Goal: Task Accomplishment & Management: Complete application form

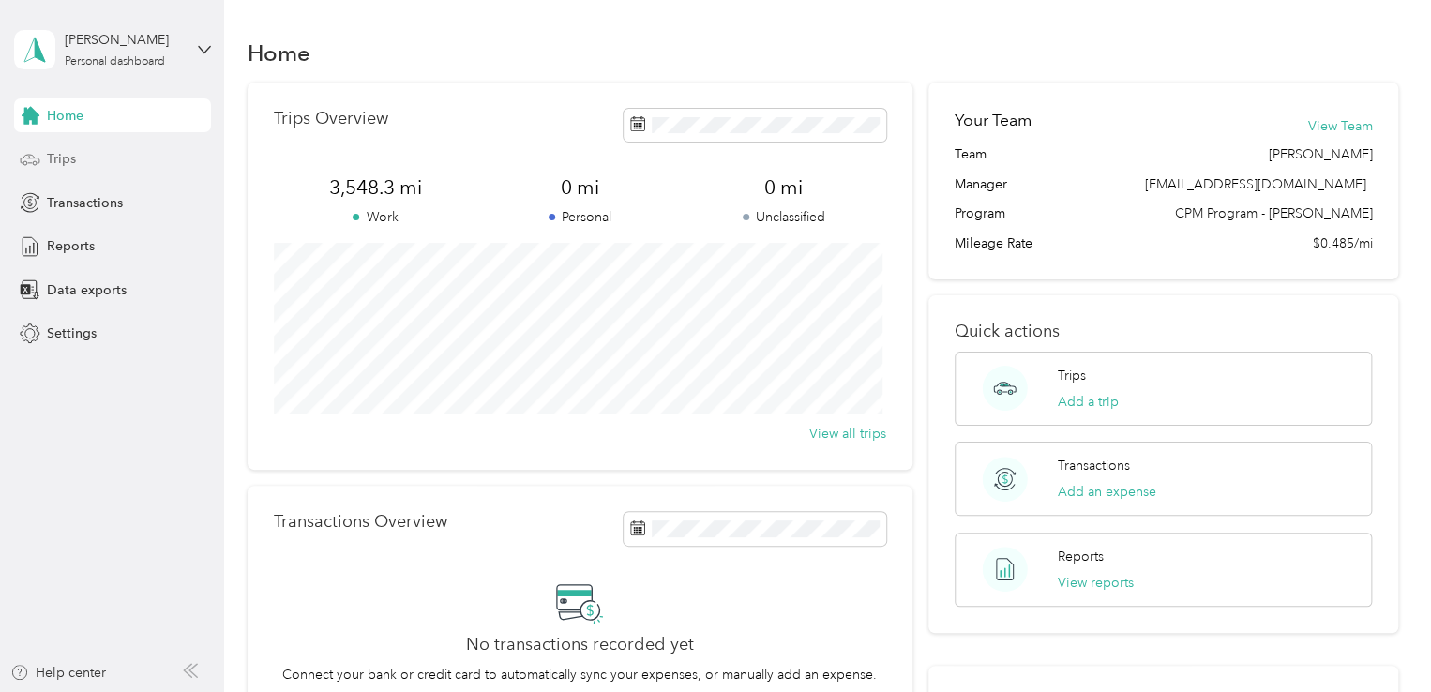
click at [113, 147] on div "Trips" at bounding box center [112, 160] width 197 height 34
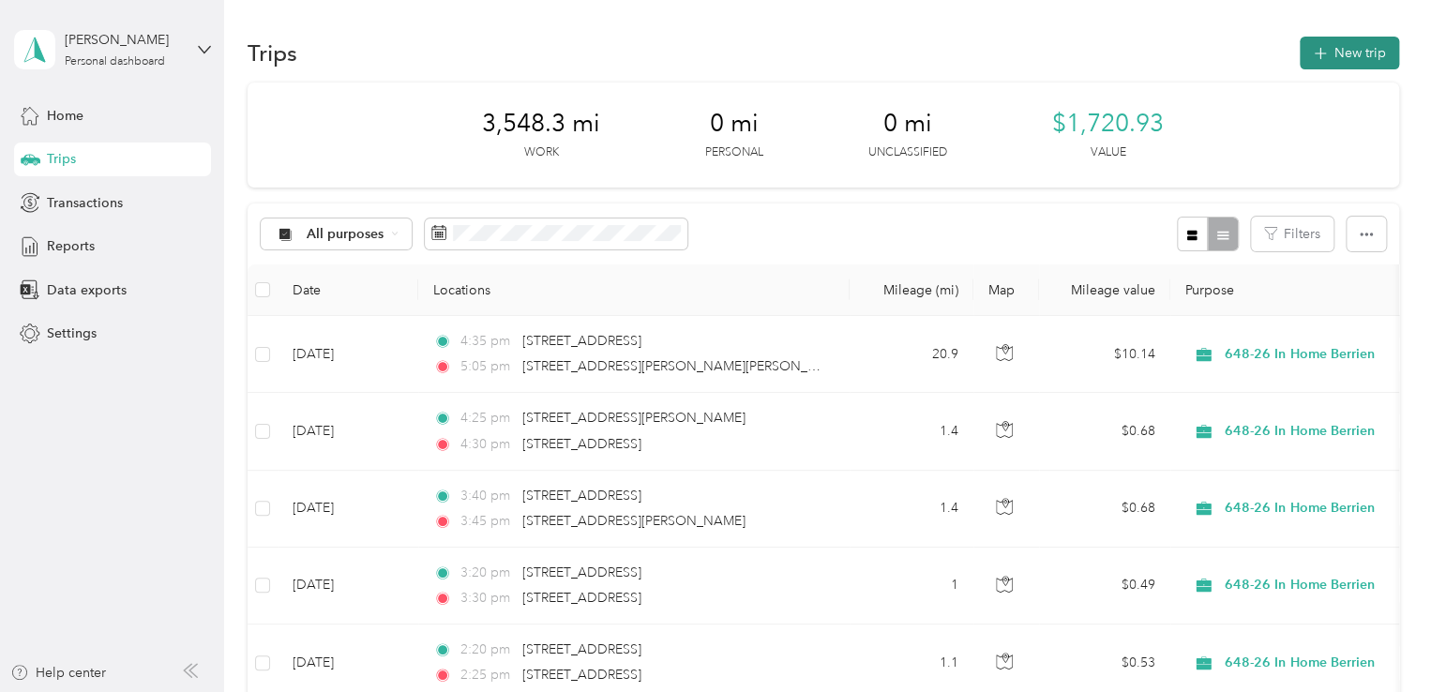
click at [1325, 63] on button "New trip" at bounding box center [1348, 53] width 99 height 33
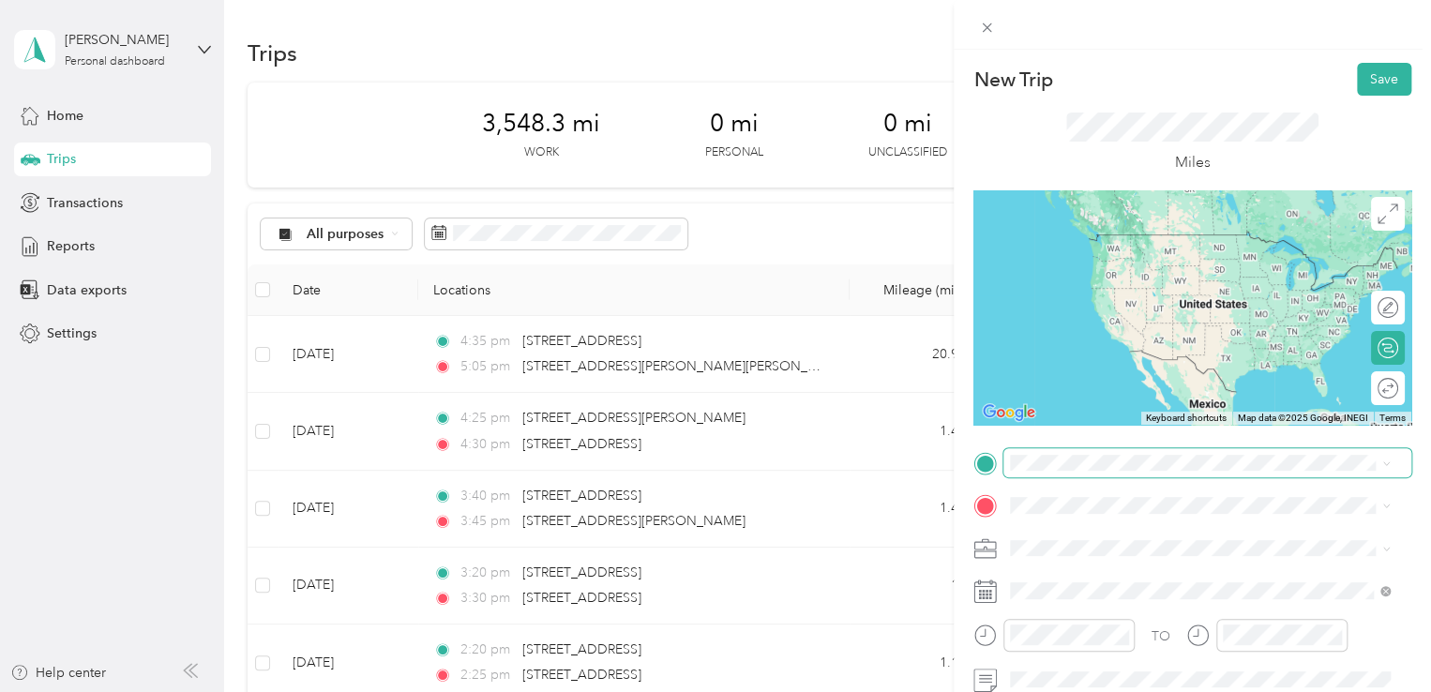
click at [1142, 452] on span at bounding box center [1207, 463] width 408 height 30
click at [1163, 242] on span "[STREET_ADDRESS][PERSON_NAME][PERSON_NAME][US_STATE]" at bounding box center [1214, 242] width 338 height 33
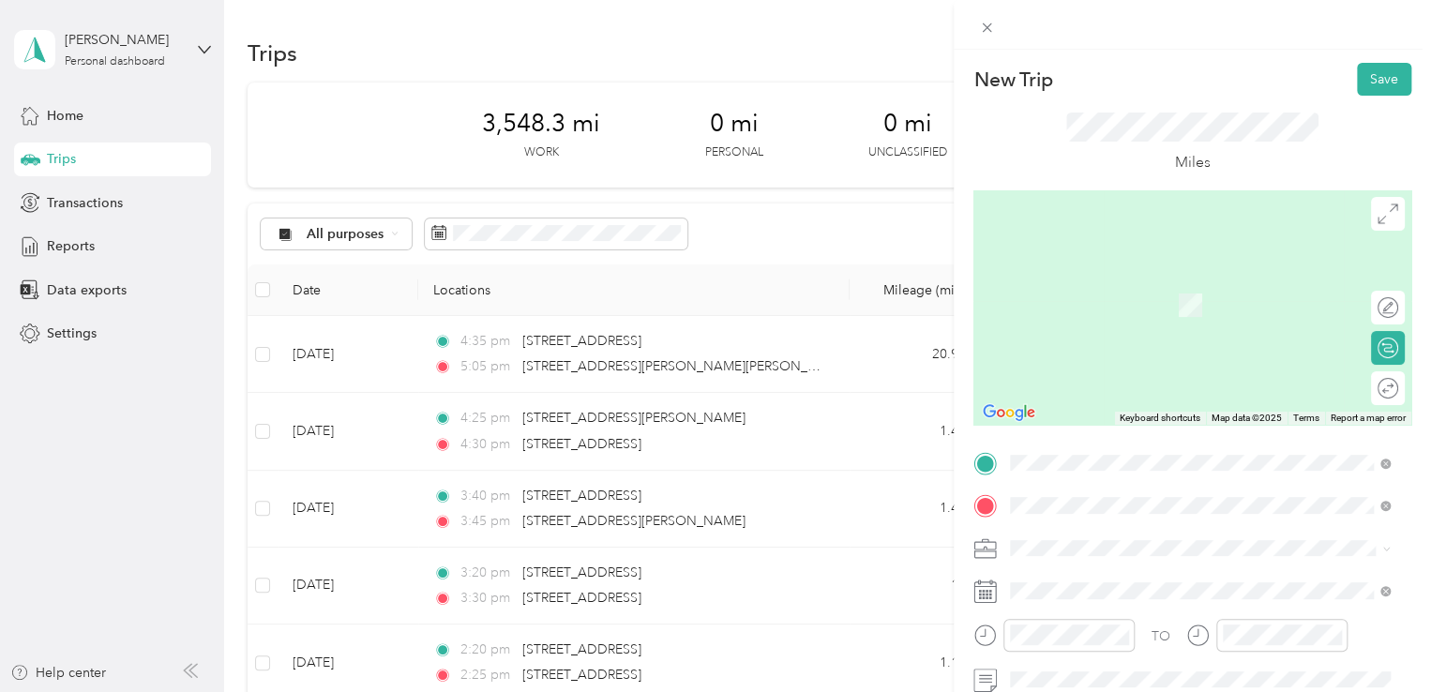
click at [1140, 286] on span "[STREET_ADDRESS][US_STATE]" at bounding box center [1139, 277] width 188 height 17
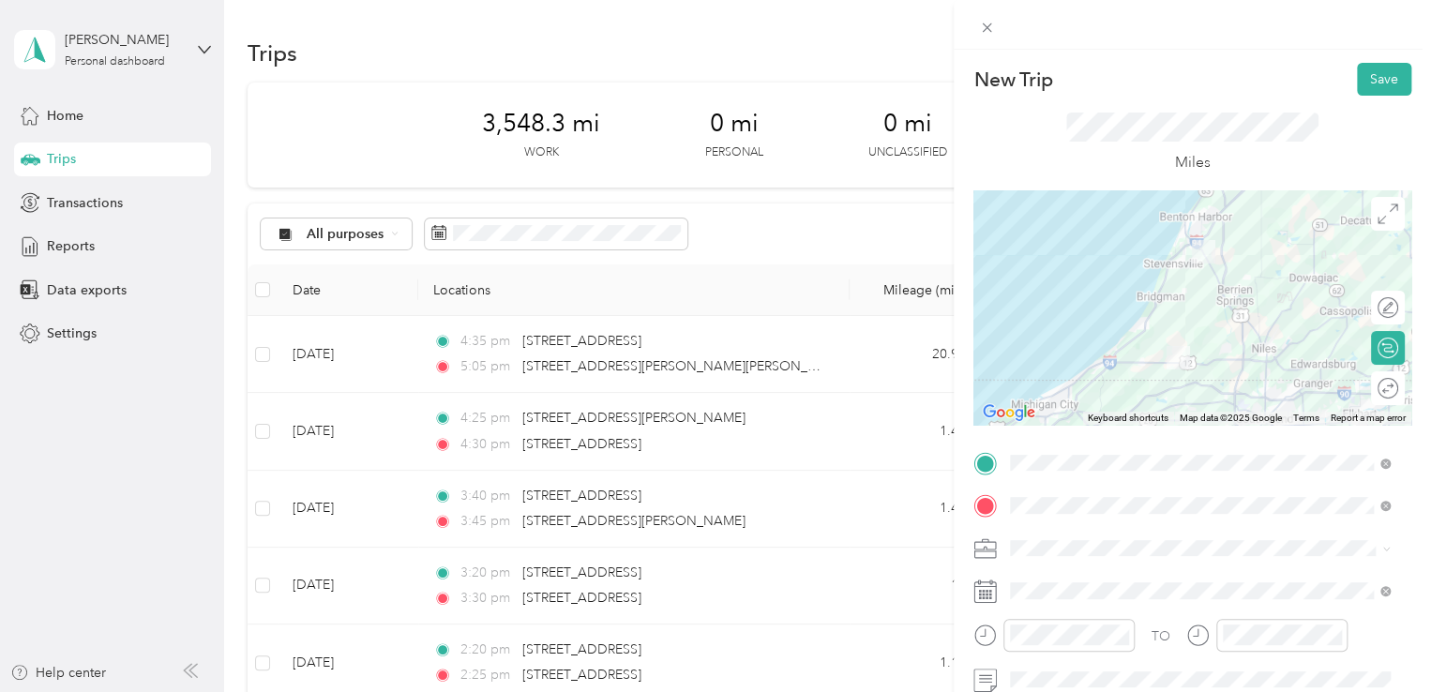
click at [1076, 537] on span at bounding box center [1207, 548] width 408 height 30
click at [1067, 387] on span "648-26 In Home Berrien" at bounding box center [1087, 384] width 143 height 16
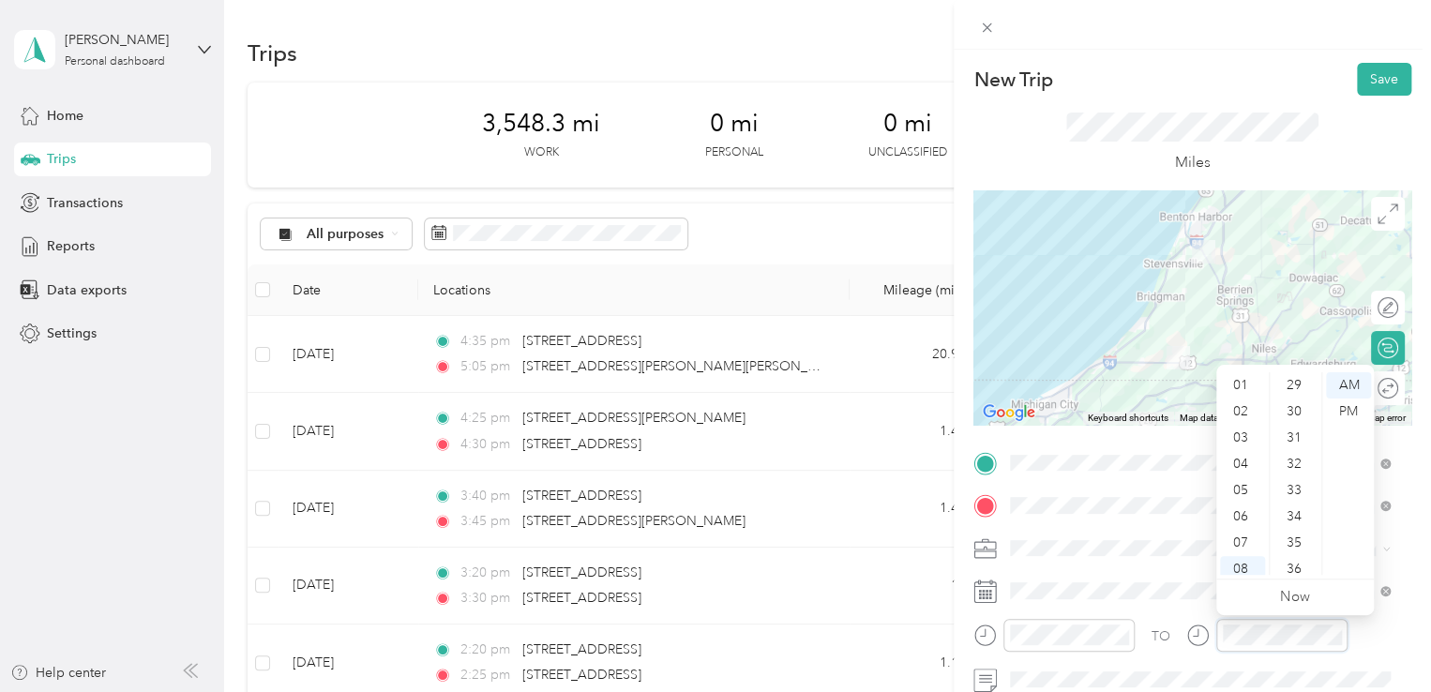
scroll to position [1373, 0]
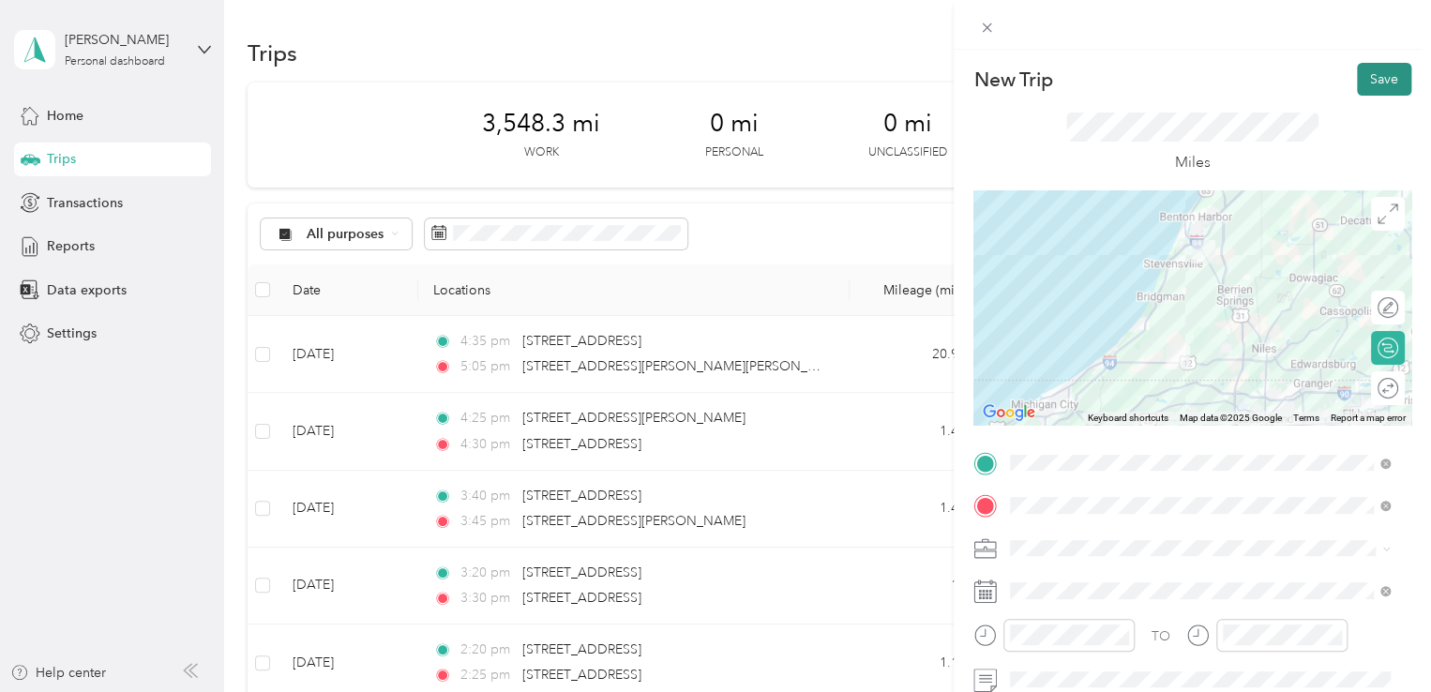
click at [1358, 91] on button "Save" at bounding box center [1384, 79] width 54 height 33
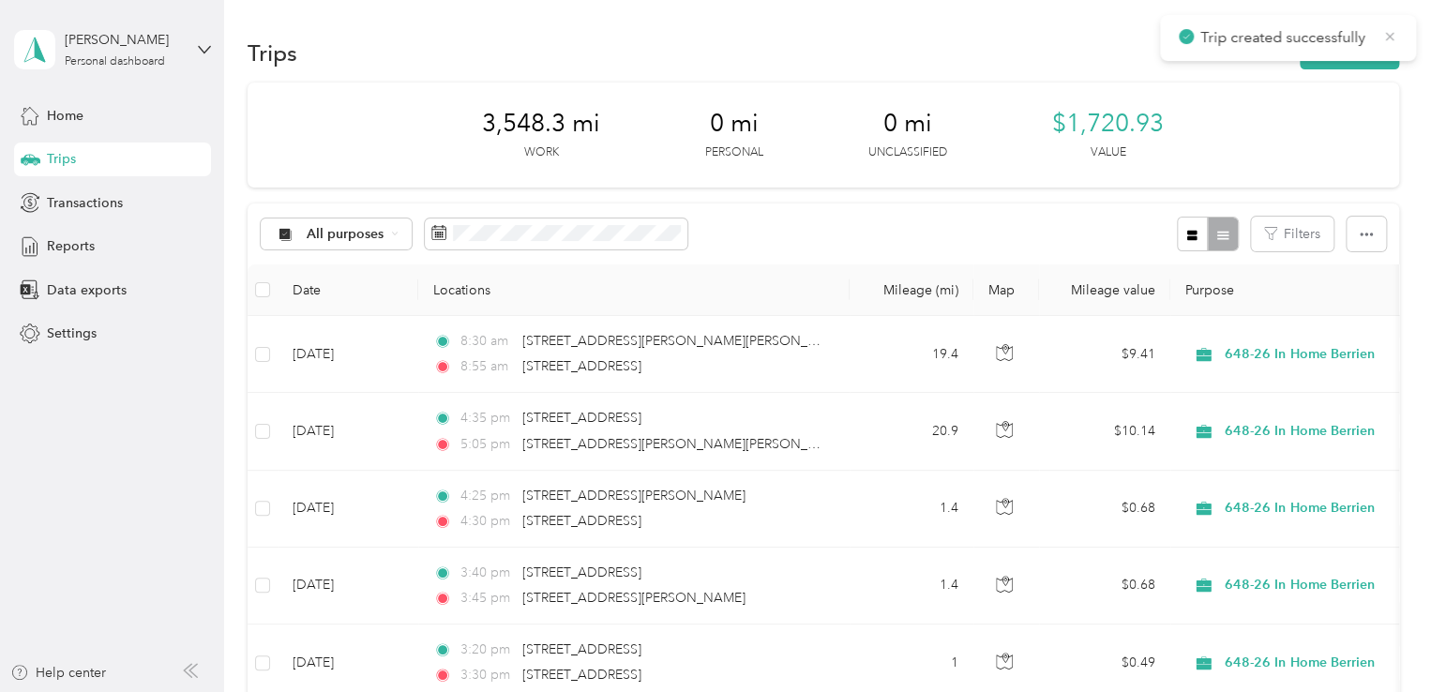
click at [1387, 42] on icon at bounding box center [1389, 36] width 15 height 17
click at [1368, 46] on button "New trip" at bounding box center [1348, 53] width 99 height 33
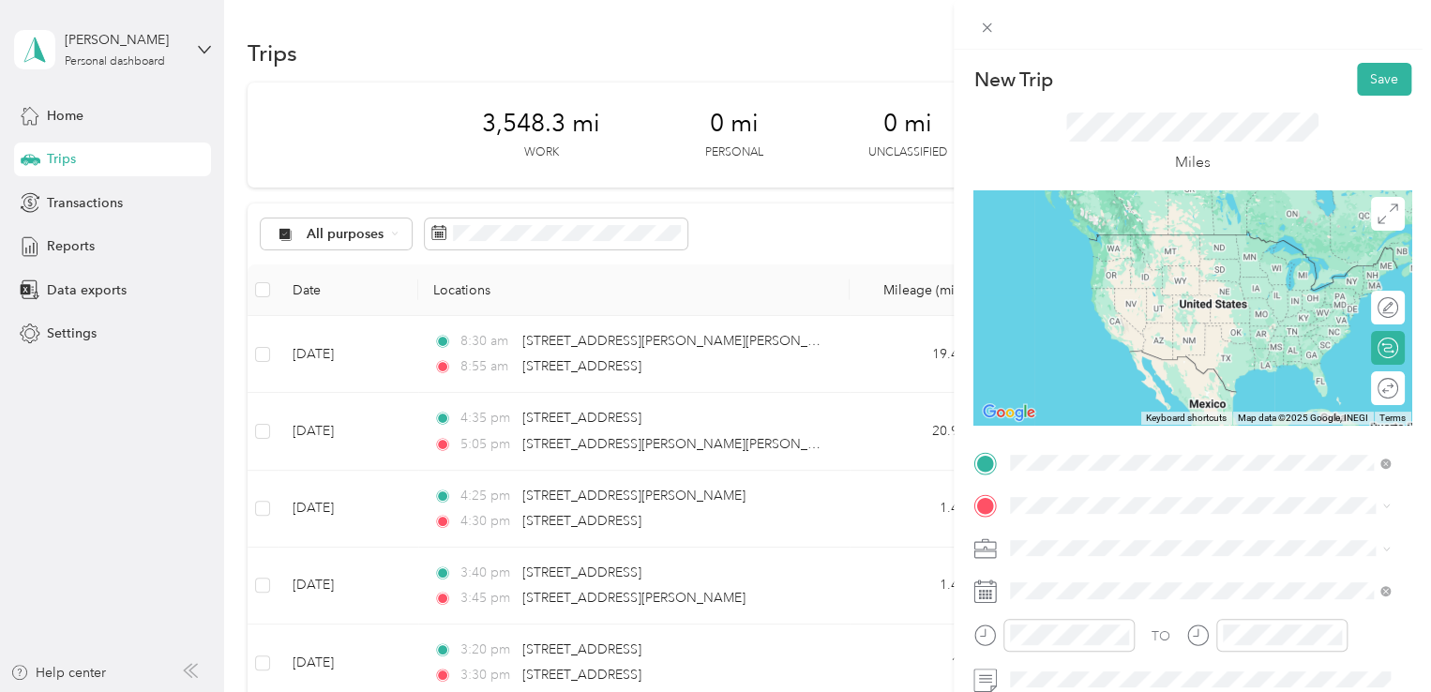
click at [1149, 243] on span "[STREET_ADDRESS][US_STATE]" at bounding box center [1139, 234] width 188 height 17
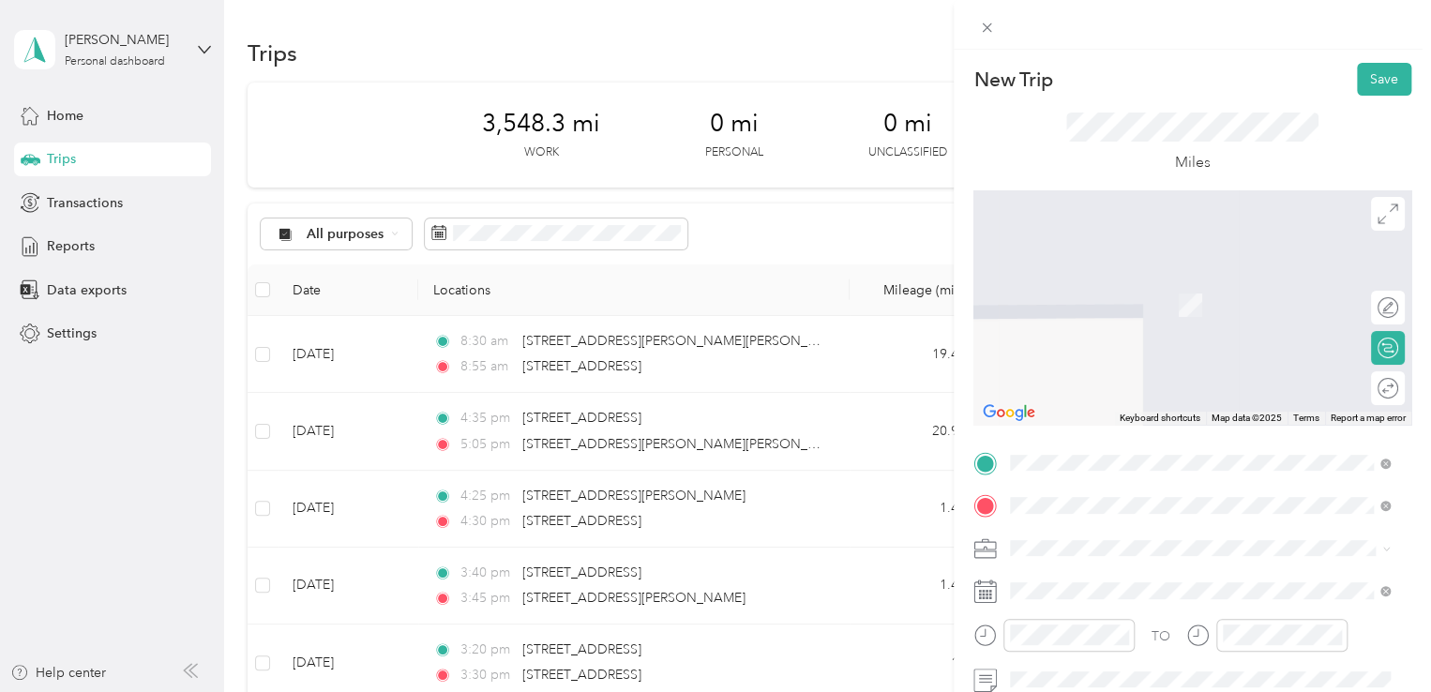
click at [1133, 271] on span "[STREET_ADDRESS][US_STATE]" at bounding box center [1139, 277] width 188 height 17
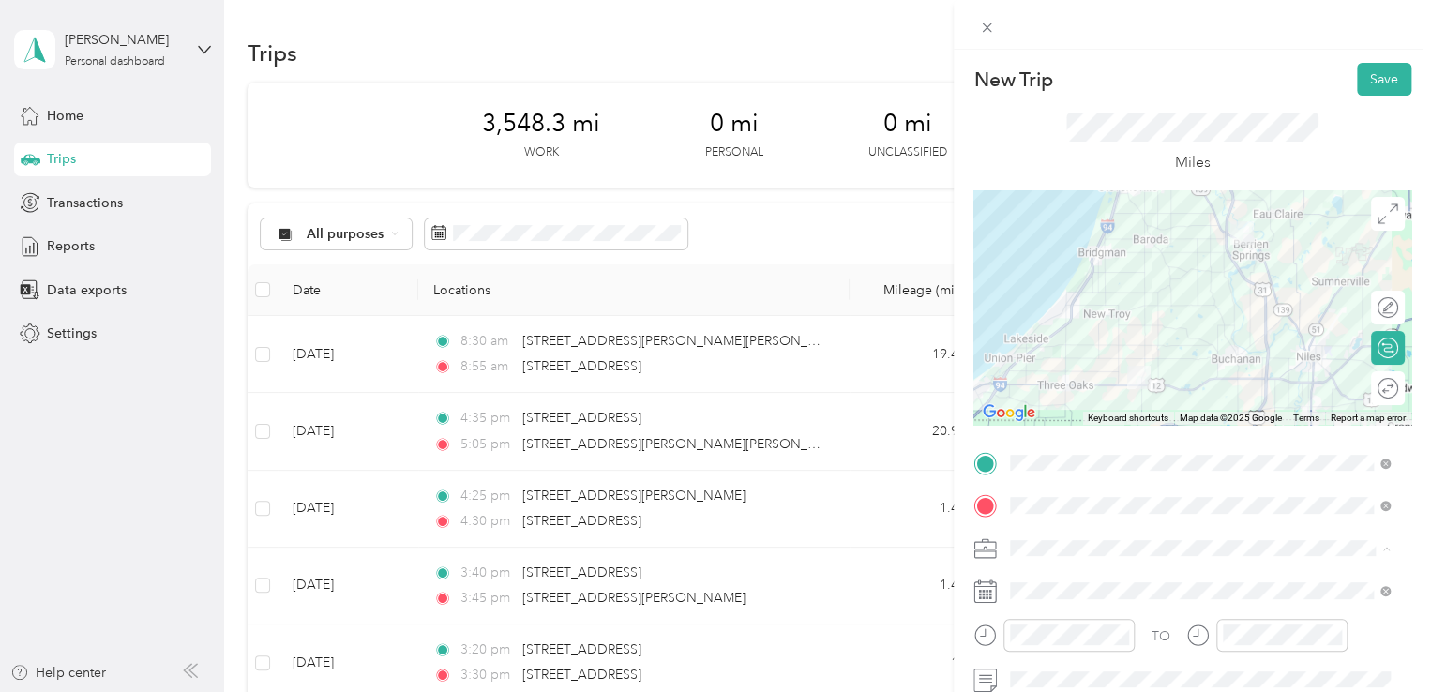
click at [1104, 391] on li "648-26 In Home Berrien" at bounding box center [1199, 384] width 393 height 33
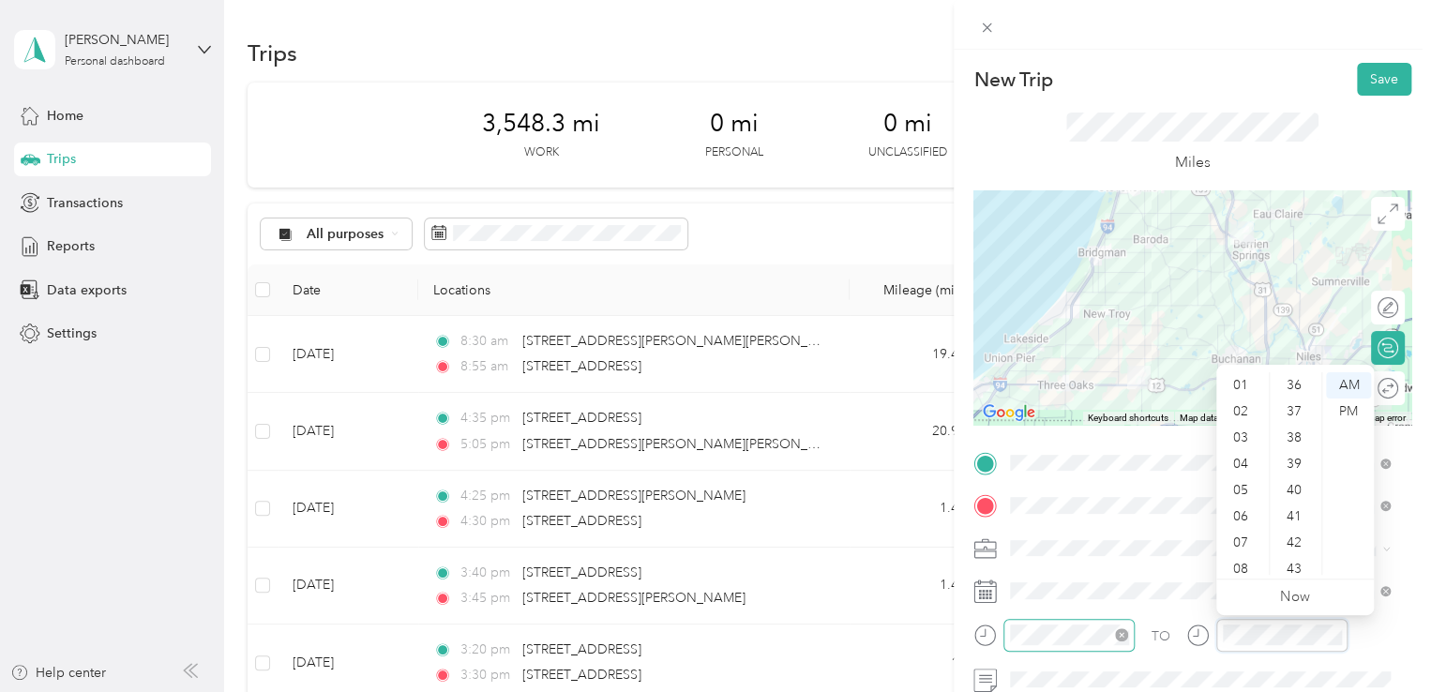
scroll to position [656, 0]
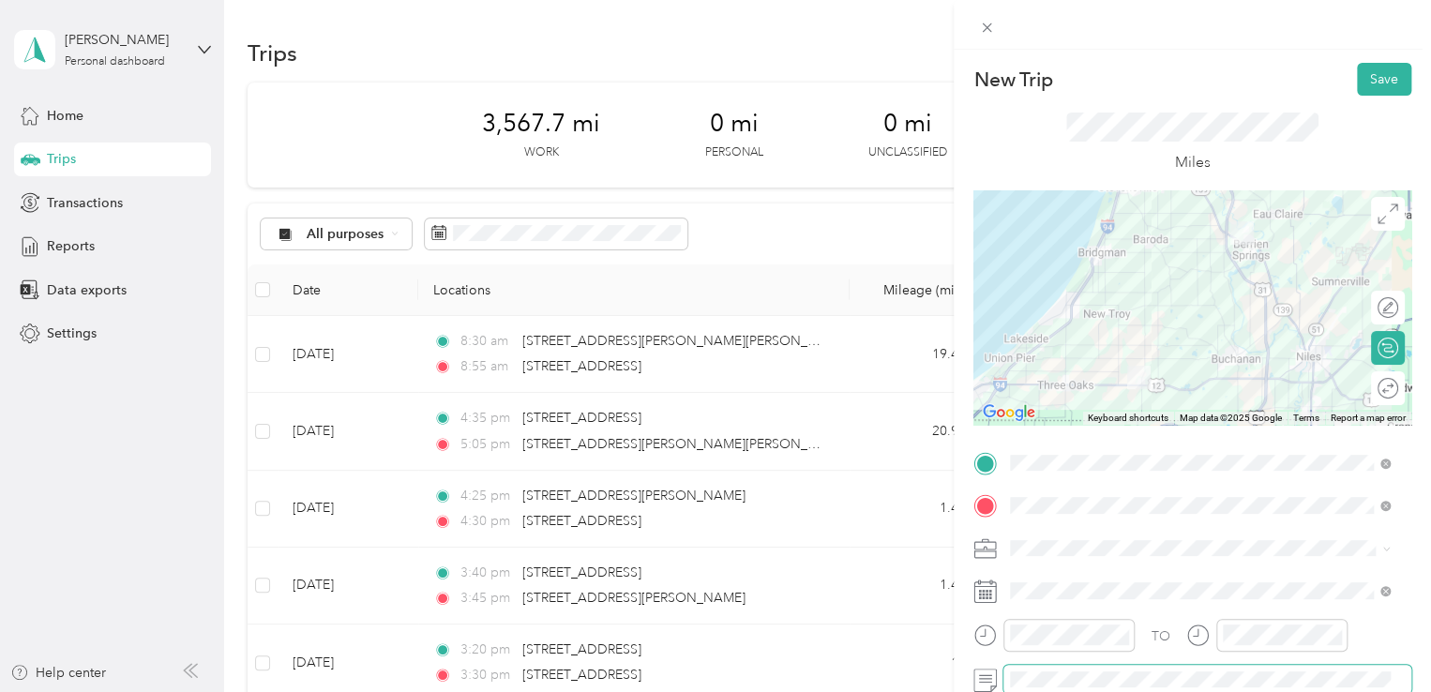
click at [1035, 659] on div "TO Add photo" at bounding box center [1192, 674] width 438 height 453
click at [1361, 88] on button "Save" at bounding box center [1384, 79] width 54 height 33
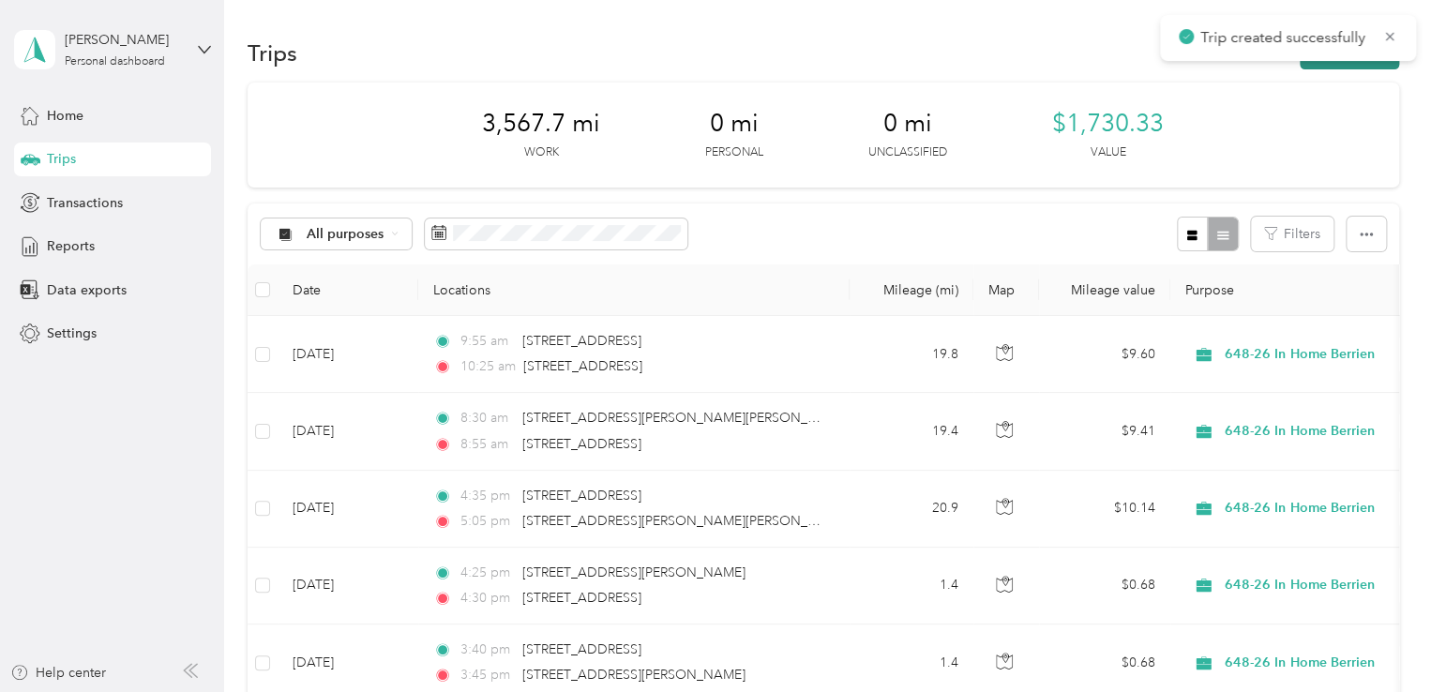
click at [1346, 66] on button "New trip" at bounding box center [1348, 53] width 99 height 33
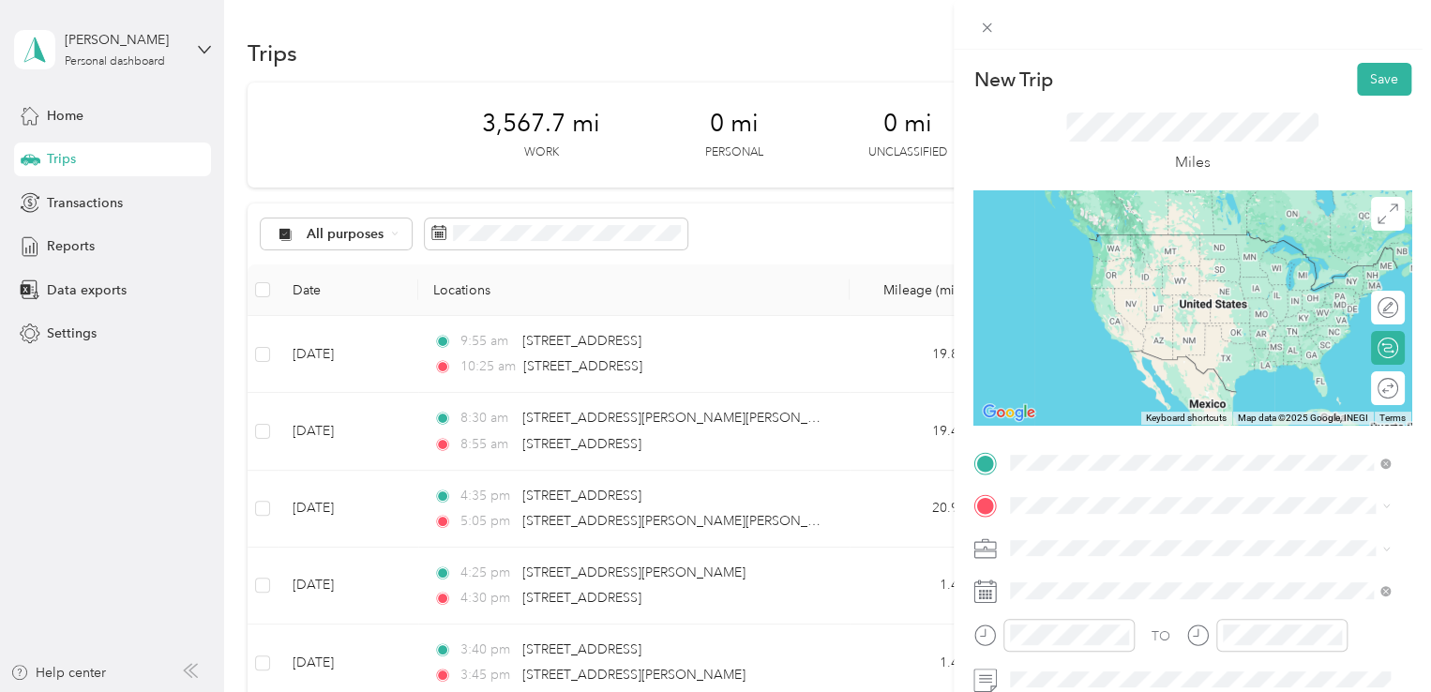
click at [1118, 236] on span "[STREET_ADDRESS][US_STATE]" at bounding box center [1139, 234] width 188 height 17
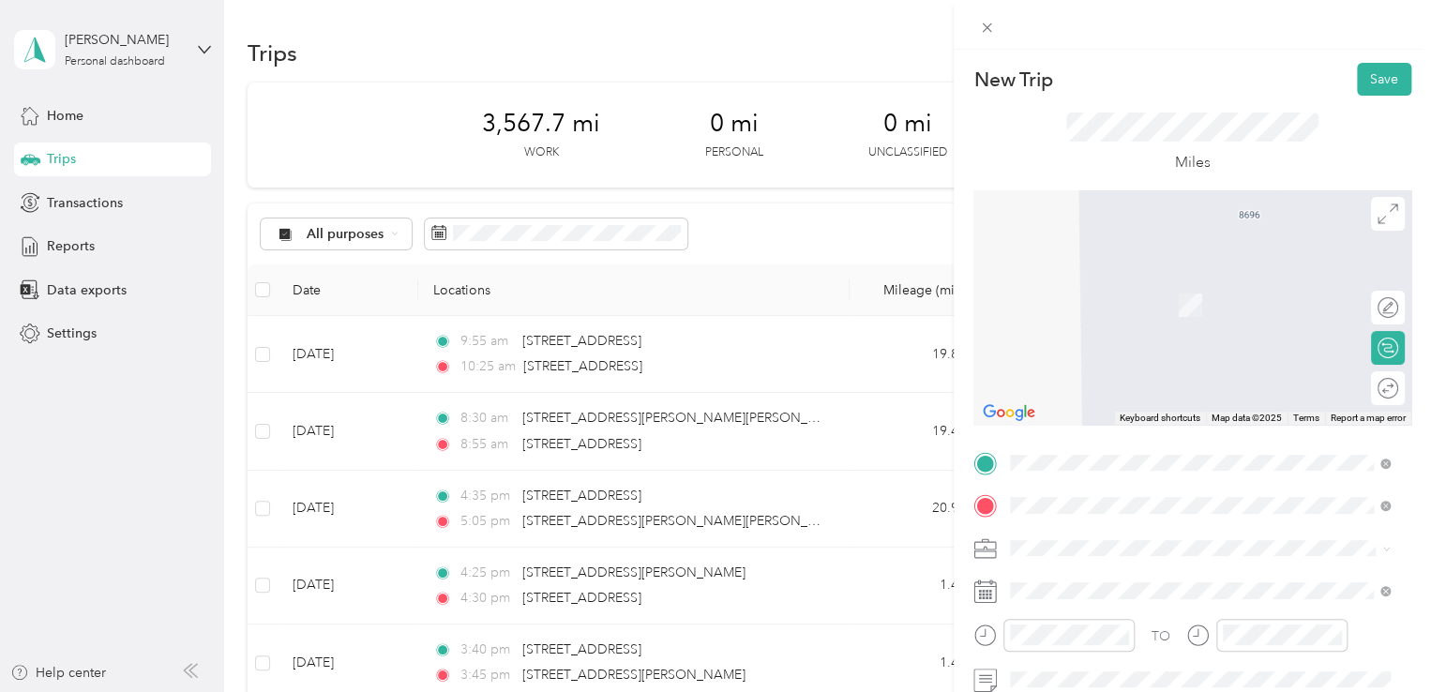
click at [1111, 281] on span "[STREET_ADDRESS][PERSON_NAME][PERSON_NAME][US_STATE]" at bounding box center [1214, 285] width 338 height 33
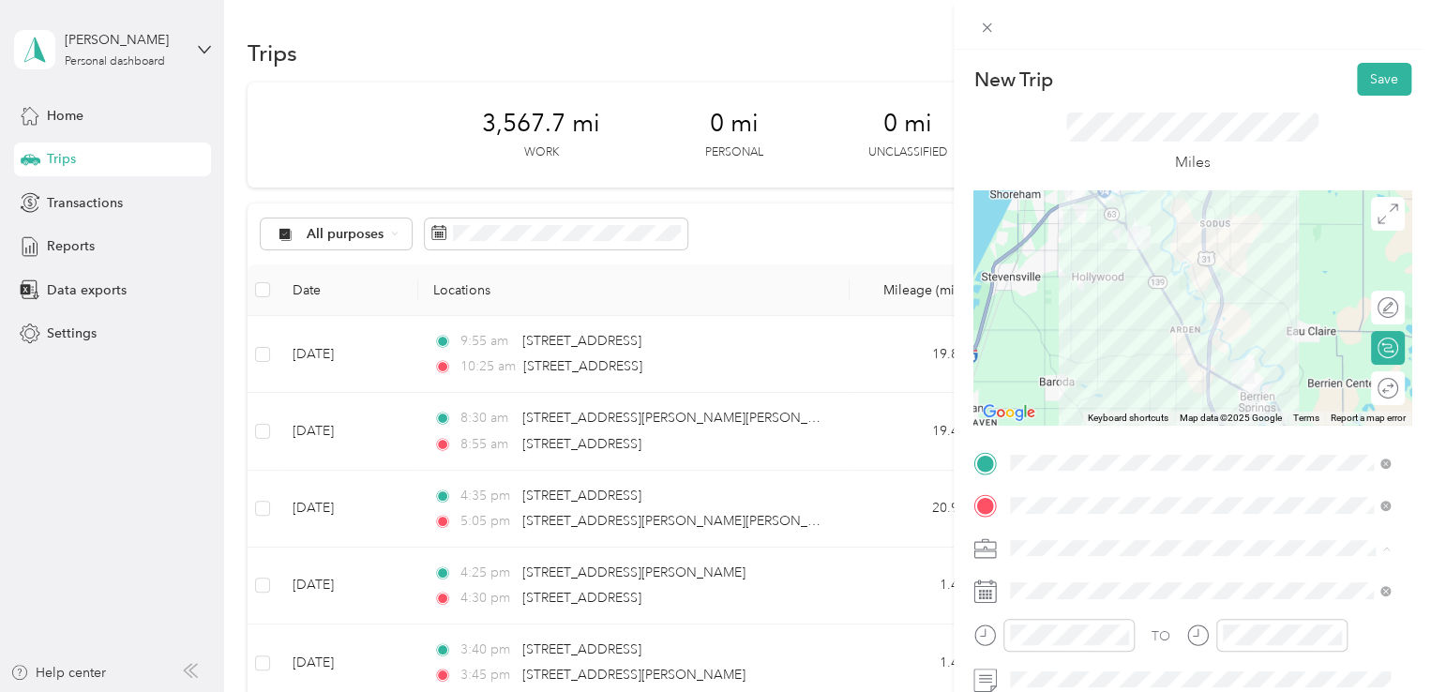
click at [1050, 391] on li "648-26 In Home Berrien" at bounding box center [1199, 384] width 393 height 33
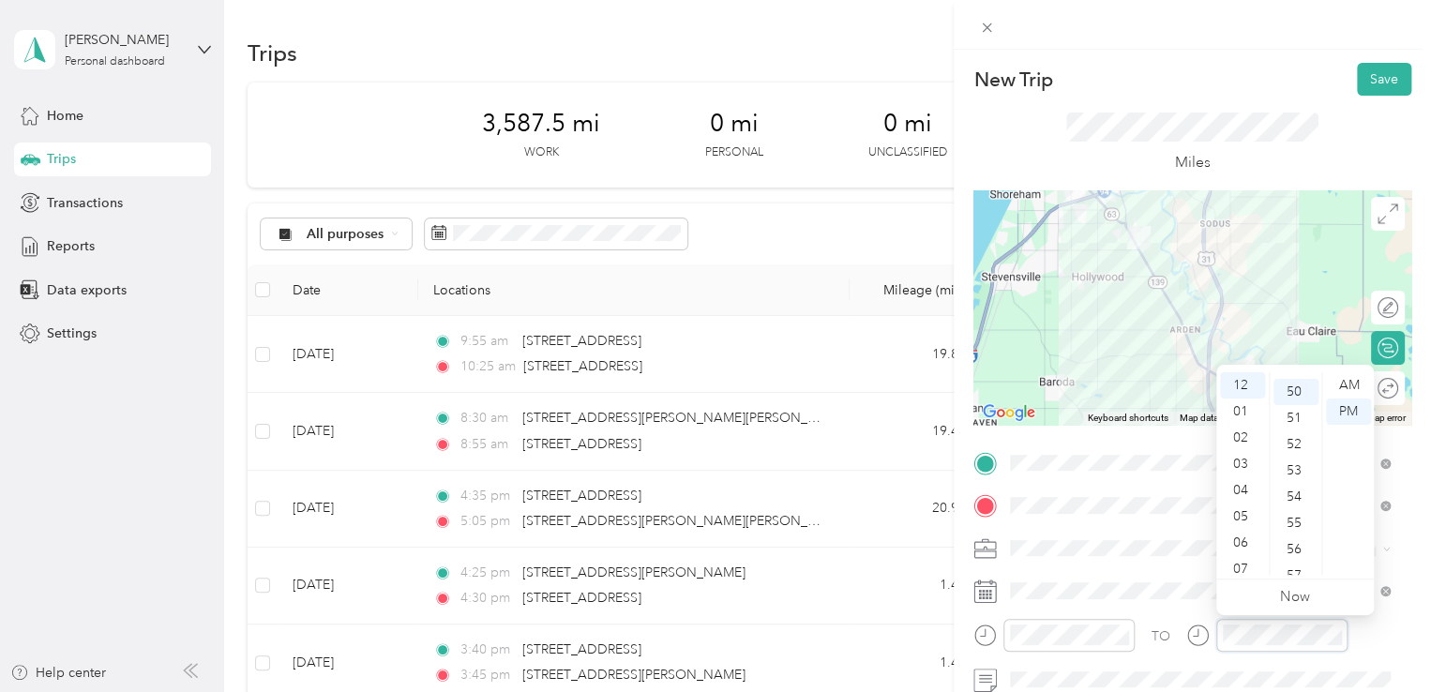
scroll to position [1313, 0]
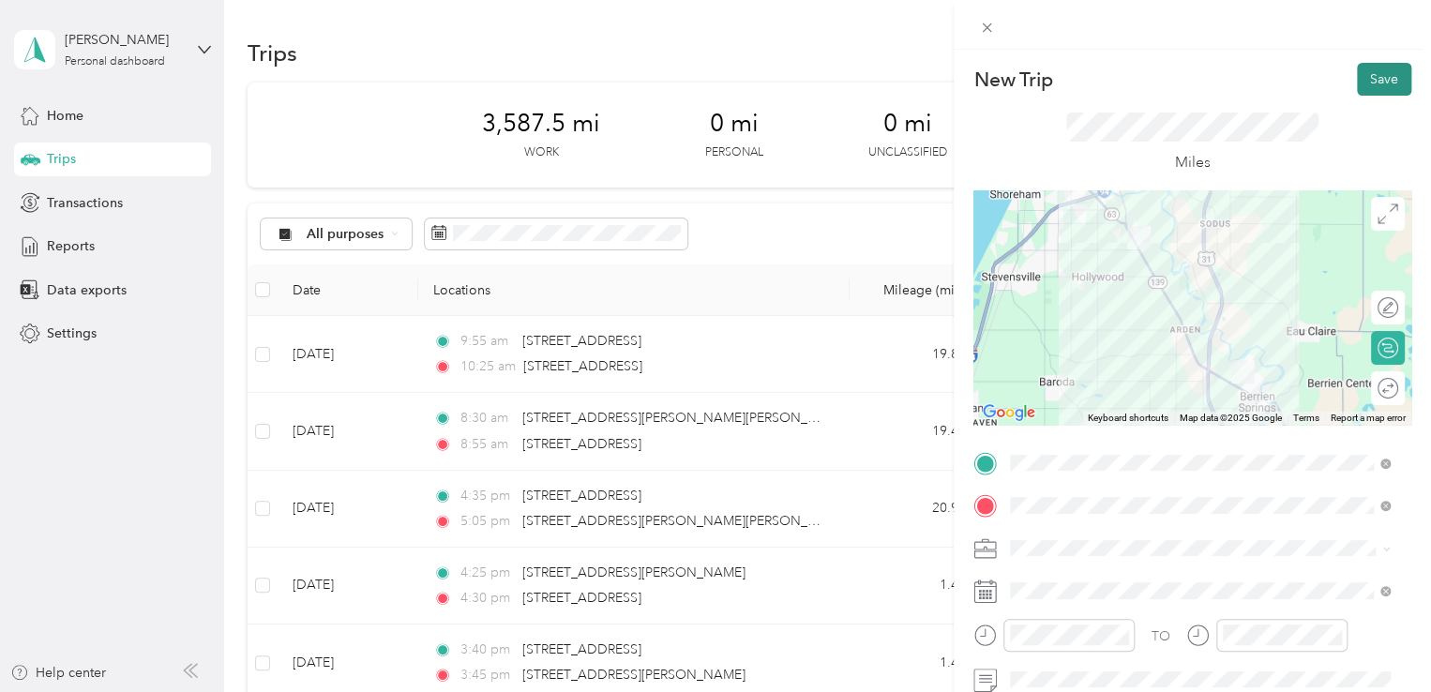
click at [1363, 75] on button "Save" at bounding box center [1384, 79] width 54 height 33
